Goal: Information Seeking & Learning: Learn about a topic

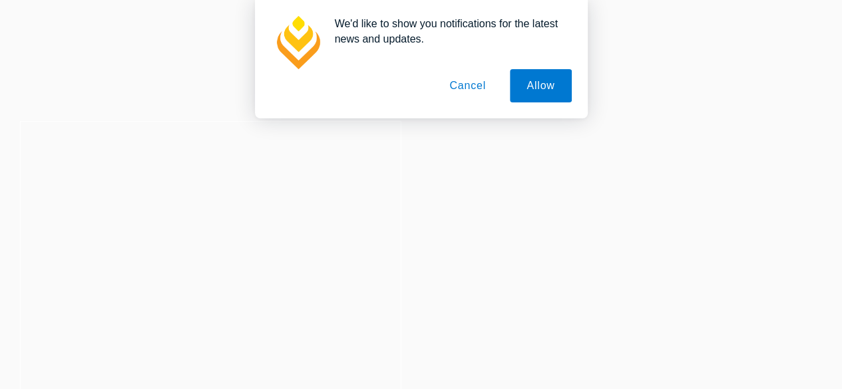
click at [462, 86] on button "Cancel" at bounding box center [467, 85] width 70 height 33
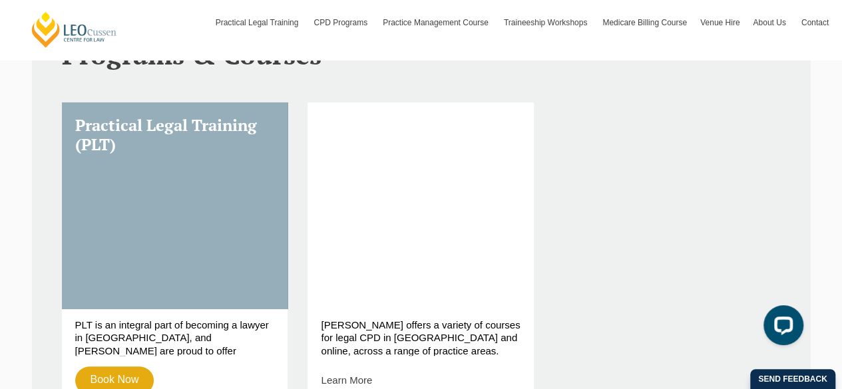
scroll to position [466, 0]
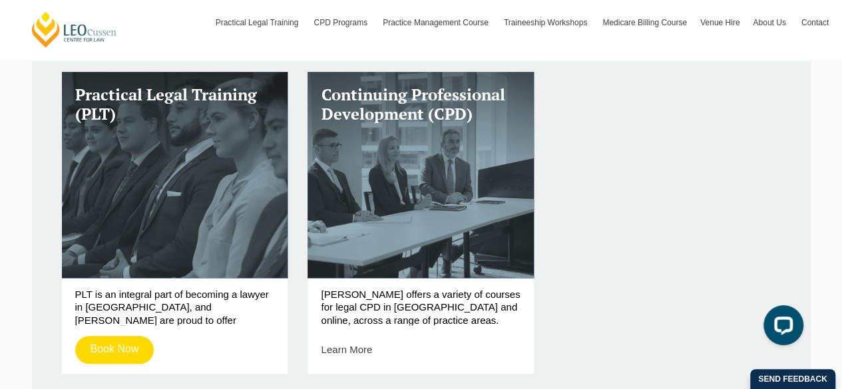
click at [90, 347] on link "Book Now" at bounding box center [114, 350] width 79 height 28
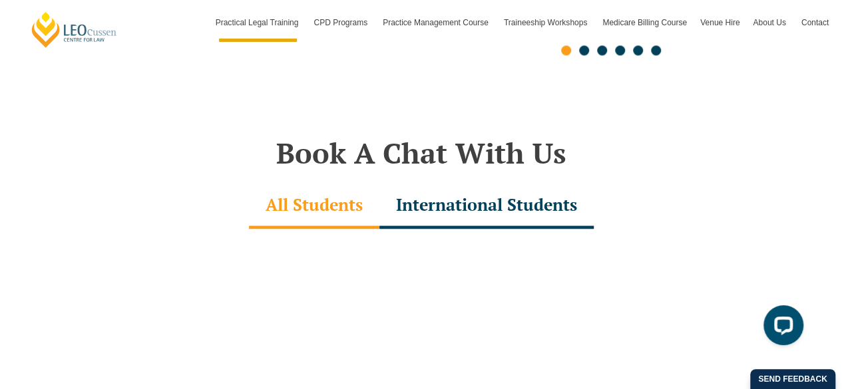
scroll to position [3726, 0]
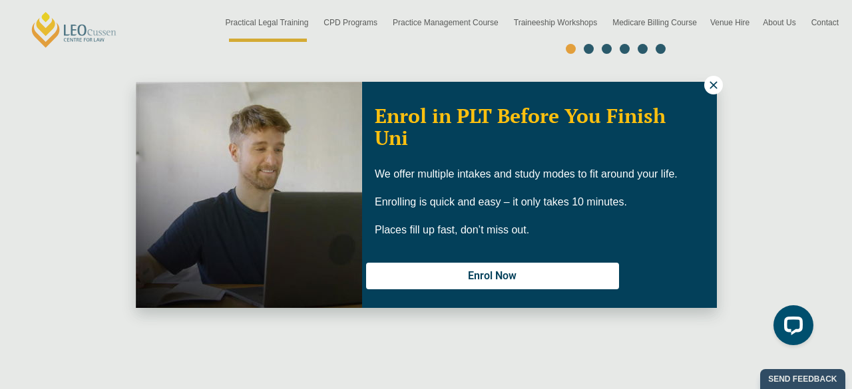
click at [714, 78] on button at bounding box center [713, 85] width 19 height 19
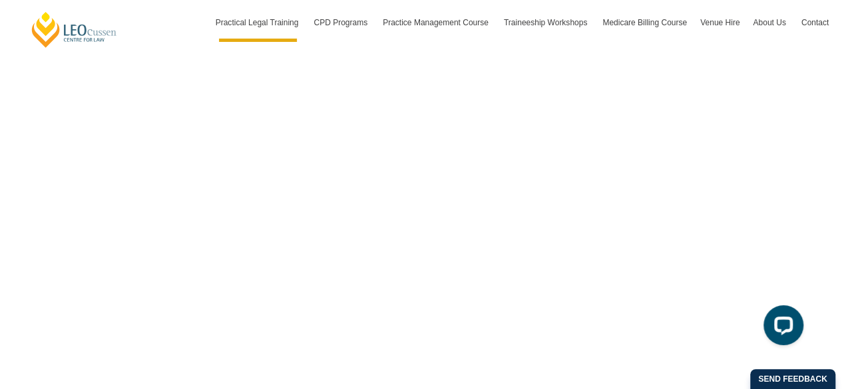
scroll to position [4125, 0]
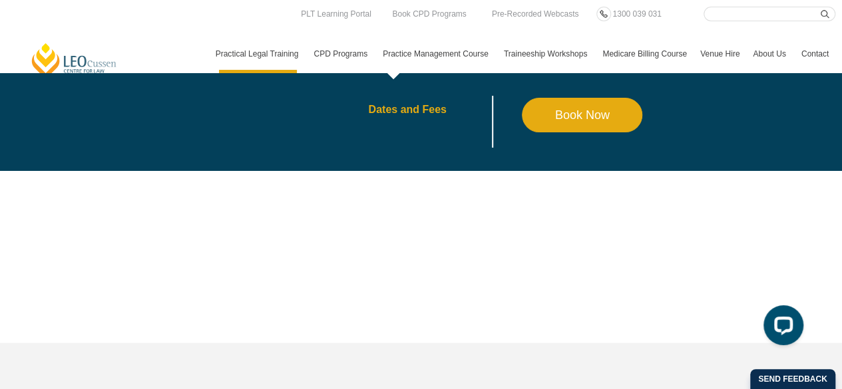
click at [386, 110] on link "Dates and Fees" at bounding box center [445, 109] width 154 height 11
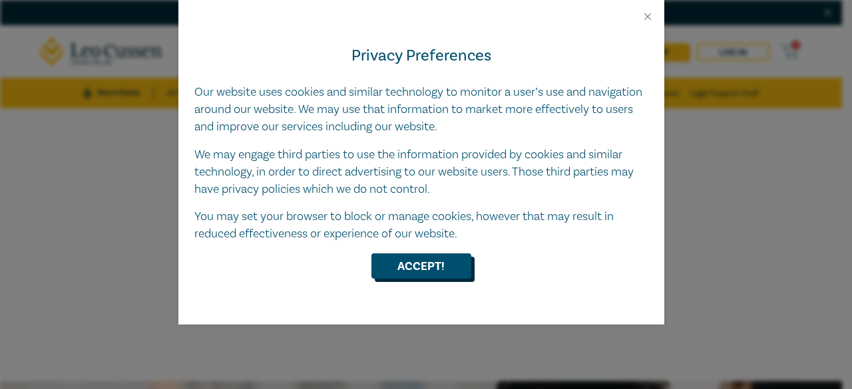
click at [410, 261] on button "Accept!" at bounding box center [421, 265] width 100 height 25
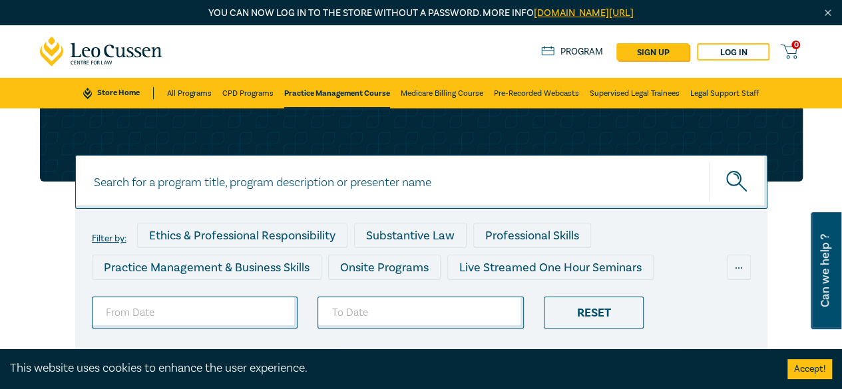
click at [244, 174] on input at bounding box center [421, 182] width 692 height 54
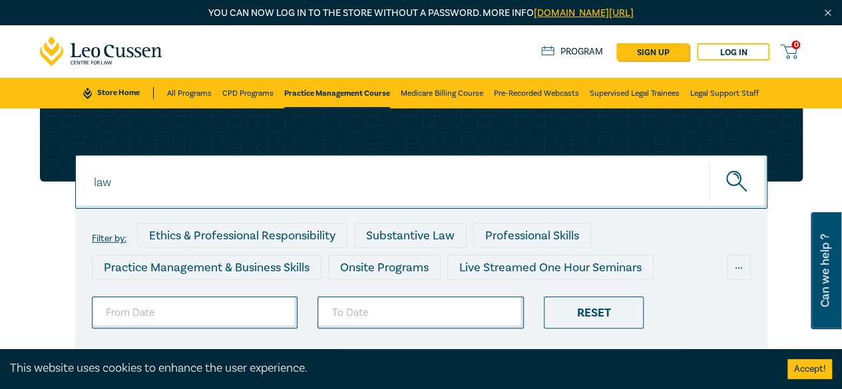
type input "law"
click at [709, 162] on button "submit" at bounding box center [738, 182] width 59 height 41
